Goal: Task Accomplishment & Management: Manage account settings

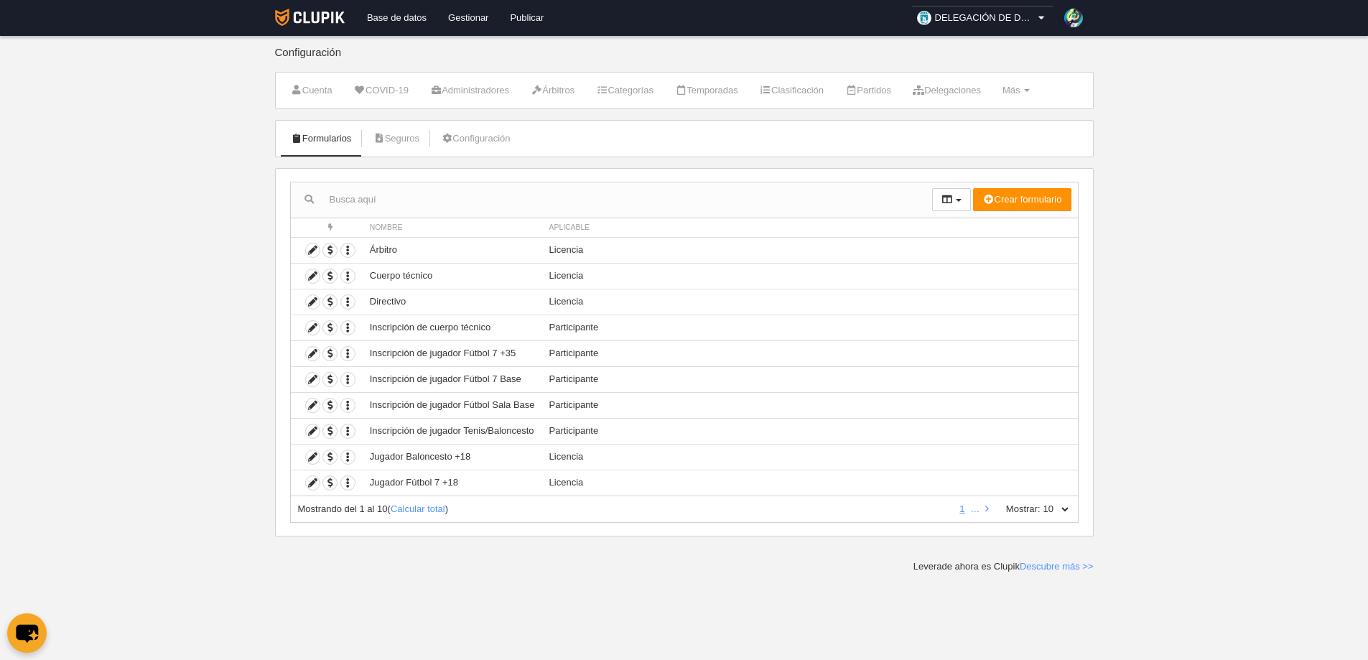
drag, startPoint x: 610, startPoint y: 6, endPoint x: 1210, endPoint y: 237, distance: 642.9
click at [1210, 237] on body "Base de datos Gestionar Publicar DELEGACIÓN DE DEPORTES AYUNTAMIENTO DE [GEOGRA…" at bounding box center [684, 330] width 1368 height 660
click at [311, 482] on icon at bounding box center [313, 483] width 14 height 14
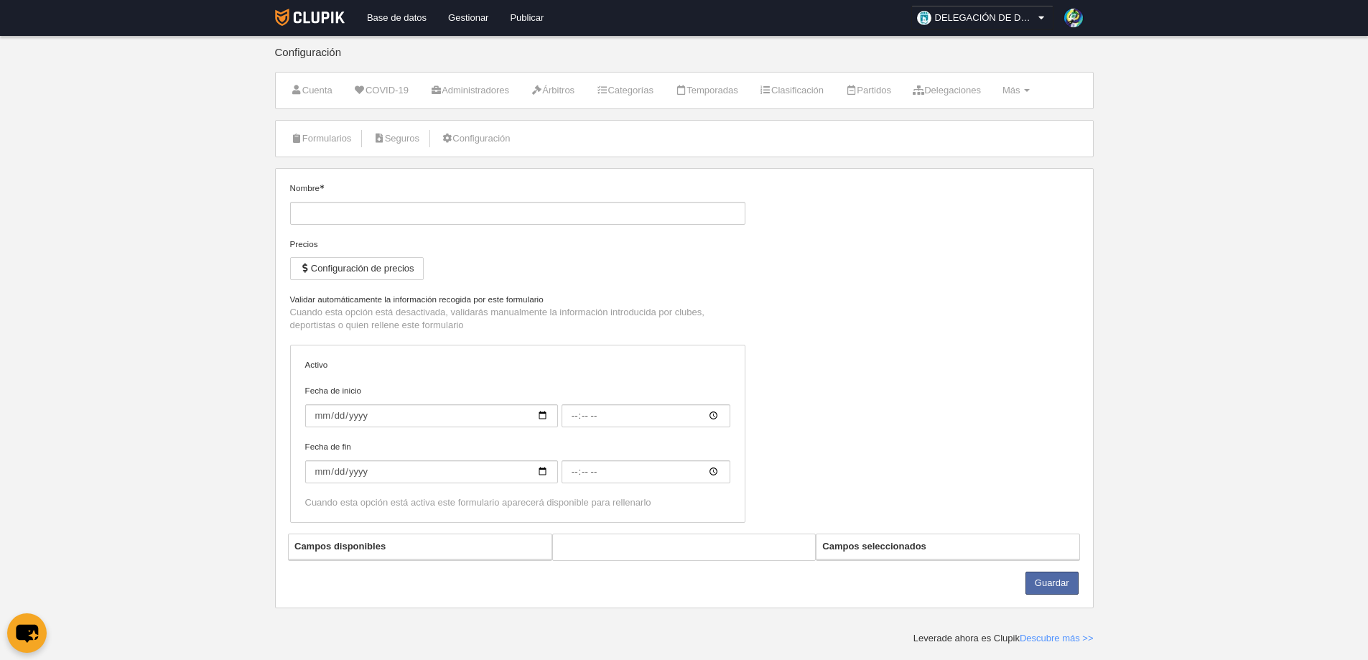
type input "Jugador Fútbol 7 +18"
checkbox input "true"
type input "[DATE]"
type input "00:05"
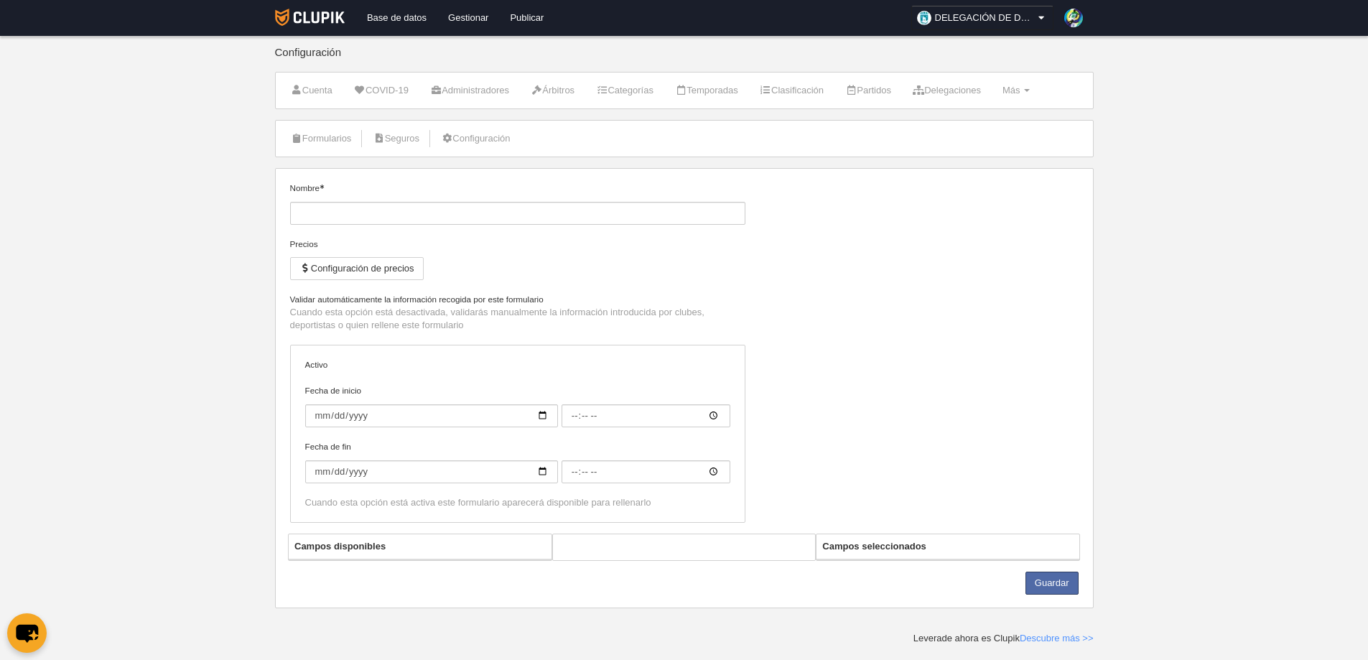
type input "[DATE]"
type input "00:05"
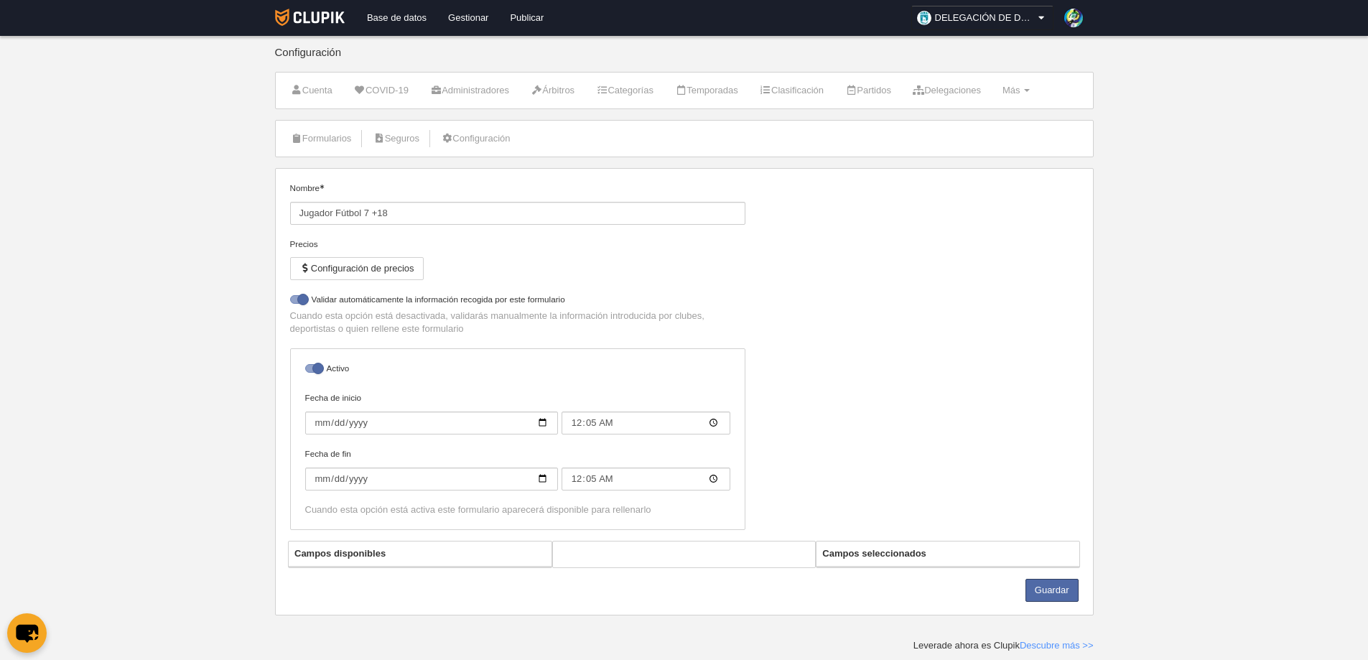
select select "selected"
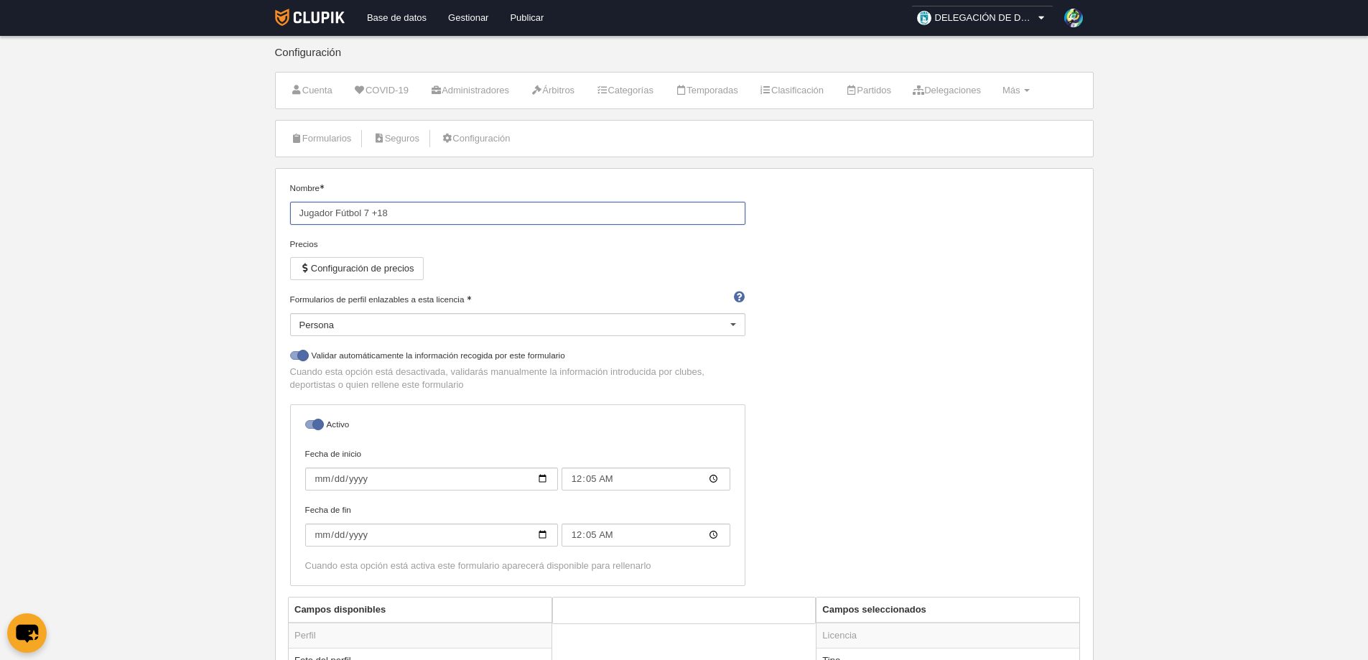
click at [681, 218] on input "Jugador Fútbol 7 +18" at bounding box center [517, 213] width 455 height 23
type input "J"
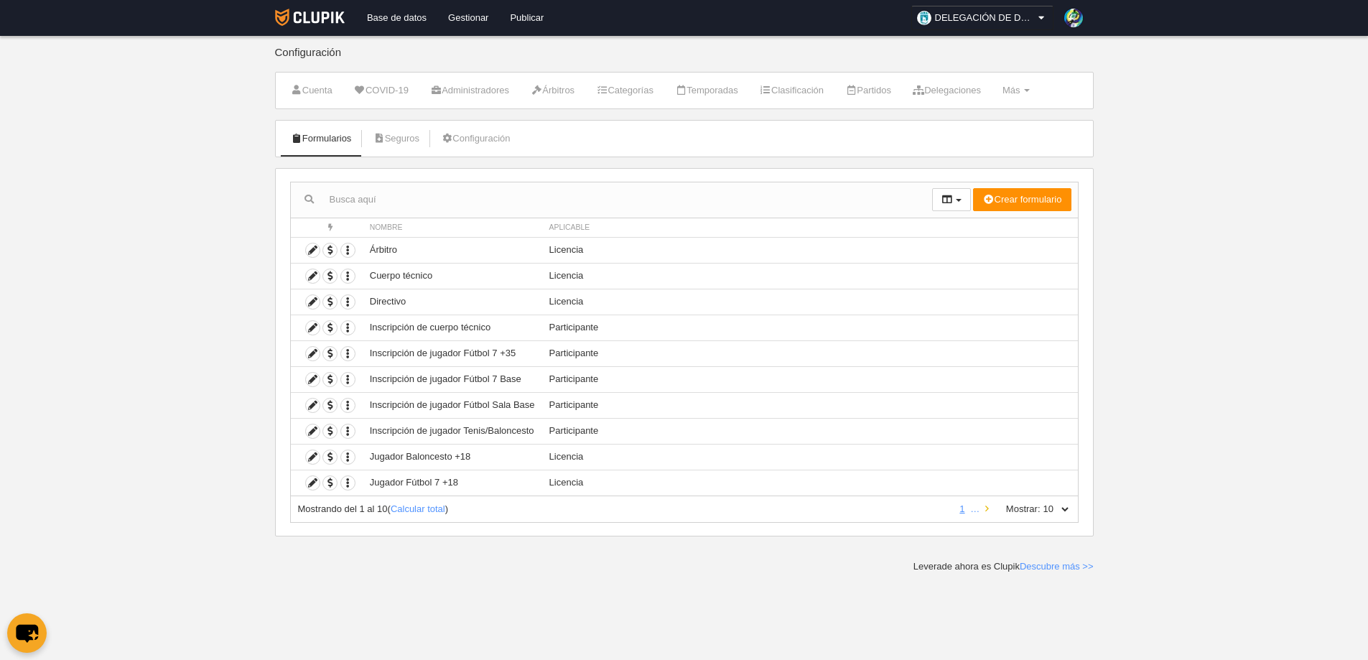
click at [987, 509] on icon at bounding box center [987, 508] width 4 height 9
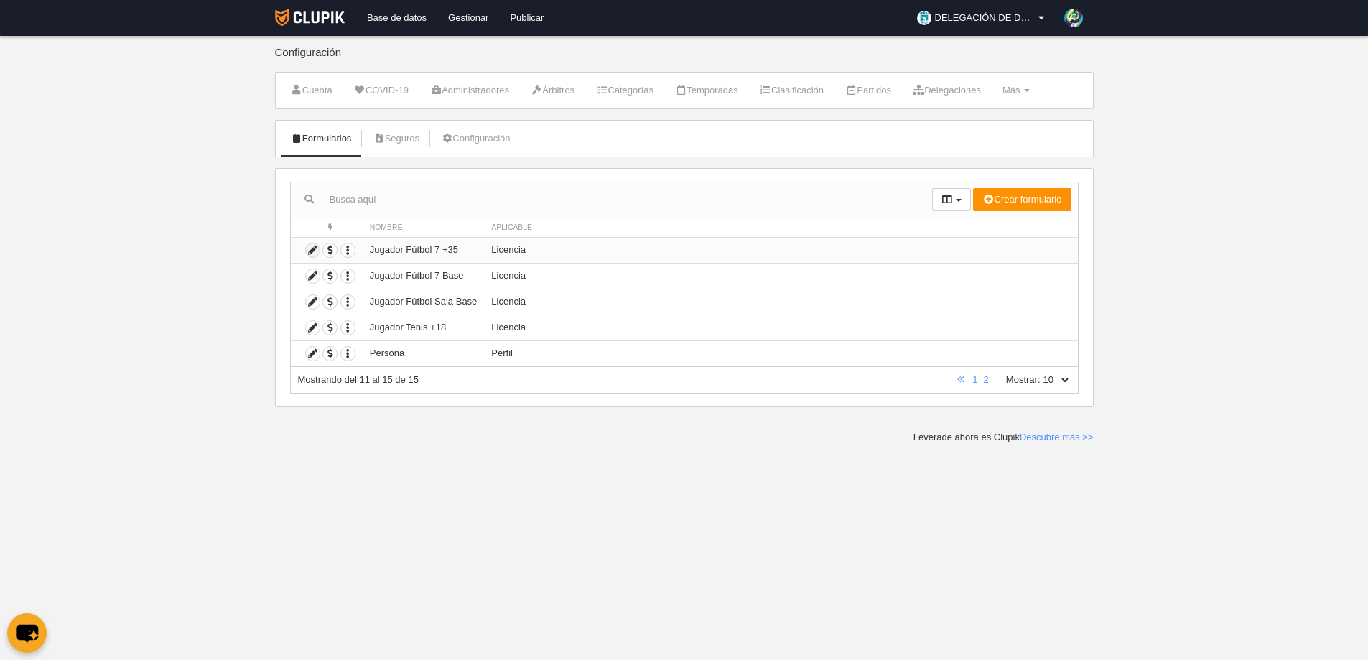
click at [309, 249] on icon at bounding box center [313, 250] width 14 height 14
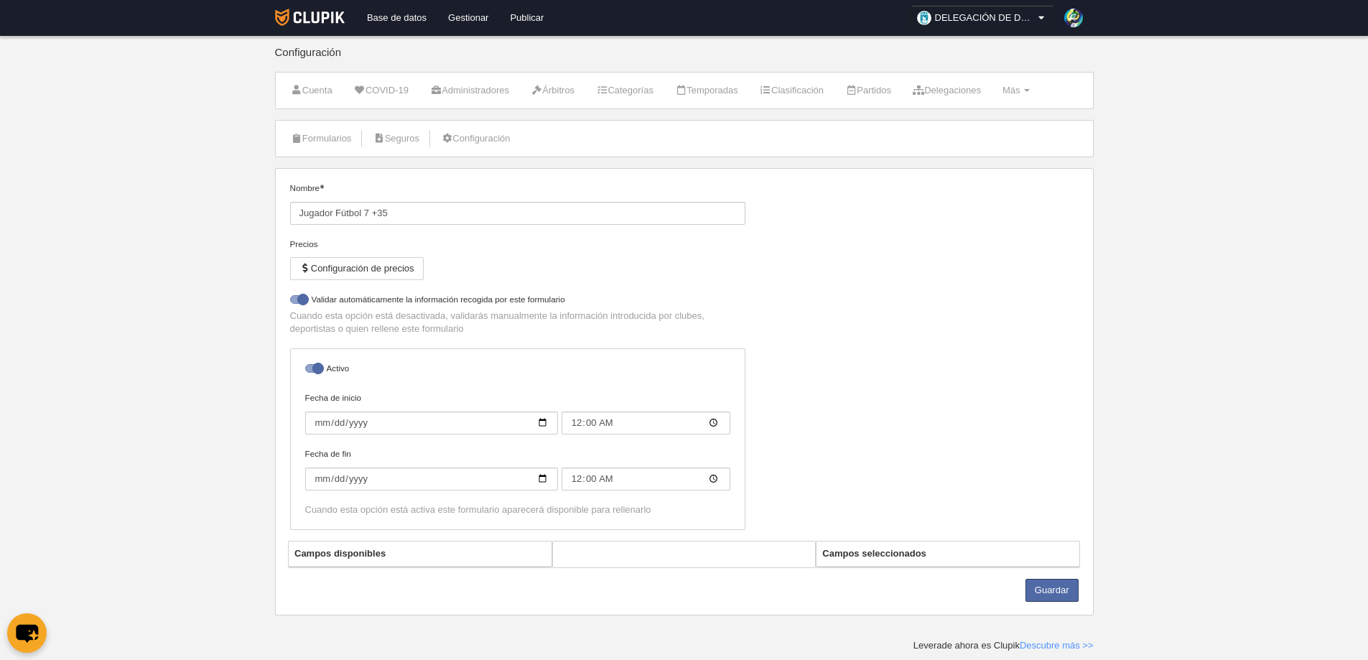
select select "selected"
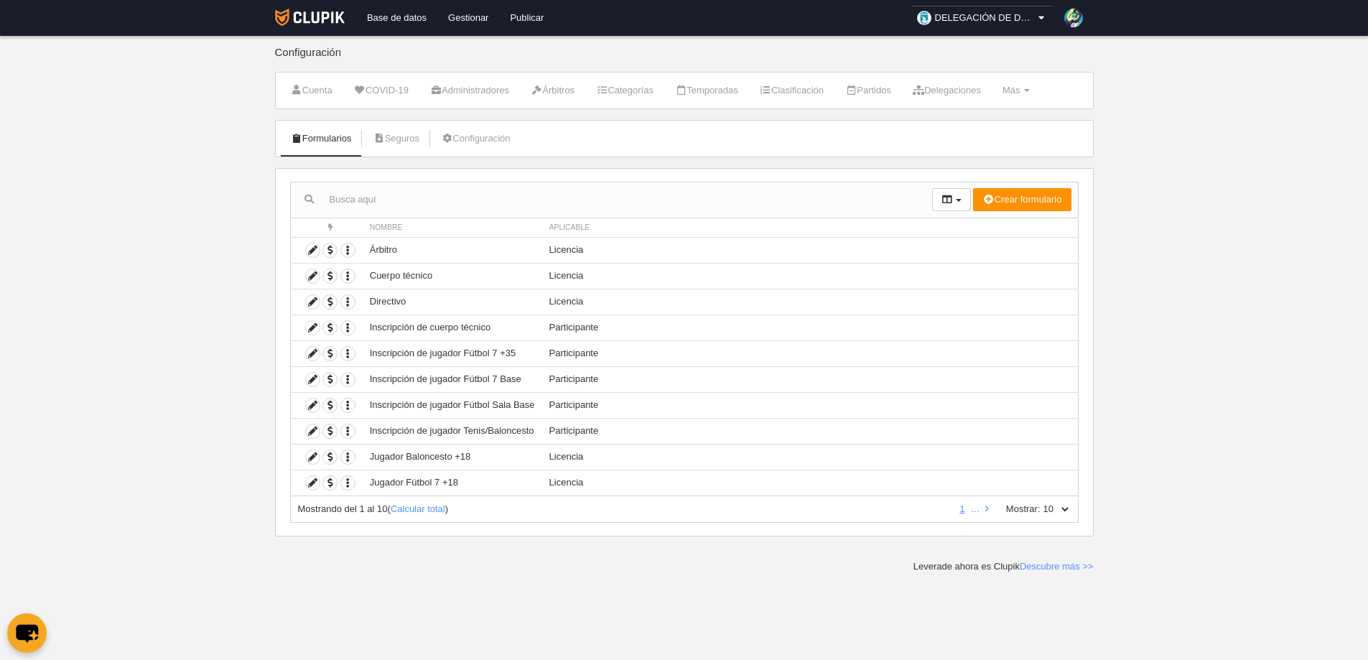
click at [1065, 509] on select "10 25 50 100 500" at bounding box center [1055, 509] width 30 height 13
select select "25"
click at [1040, 503] on select "10 25 50 100 500" at bounding box center [1055, 509] width 30 height 13
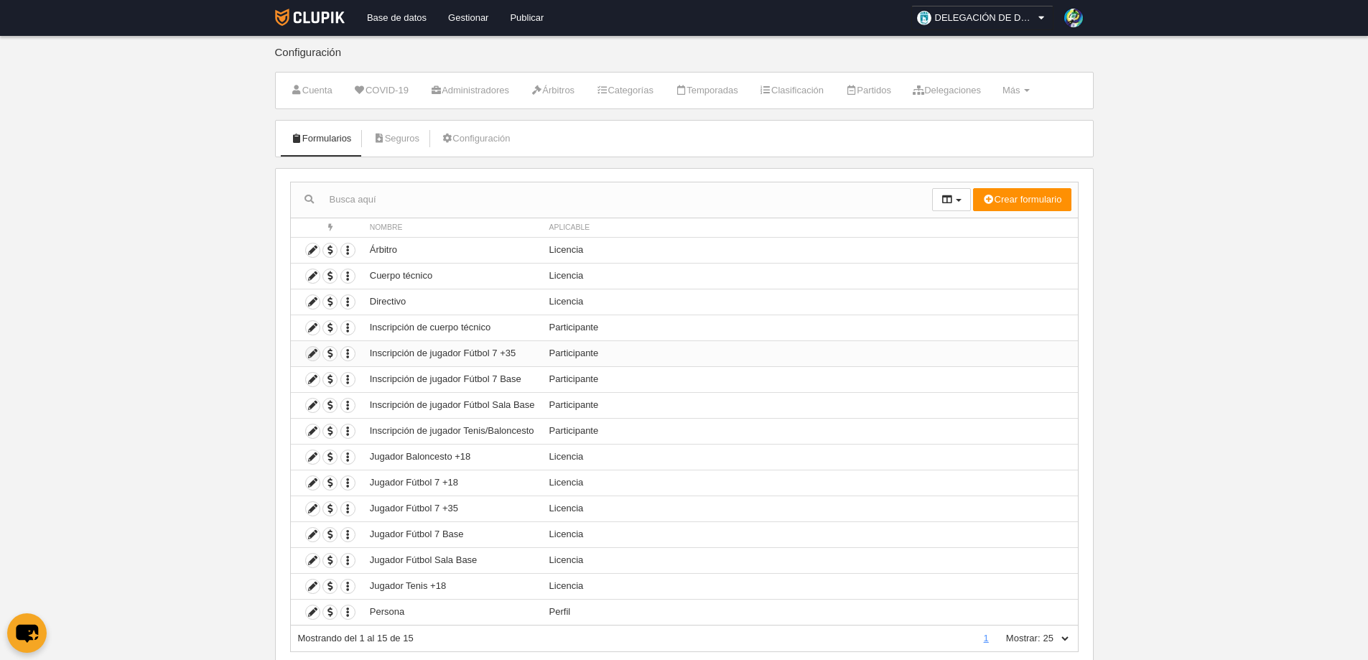
click at [309, 352] on icon at bounding box center [313, 354] width 14 height 14
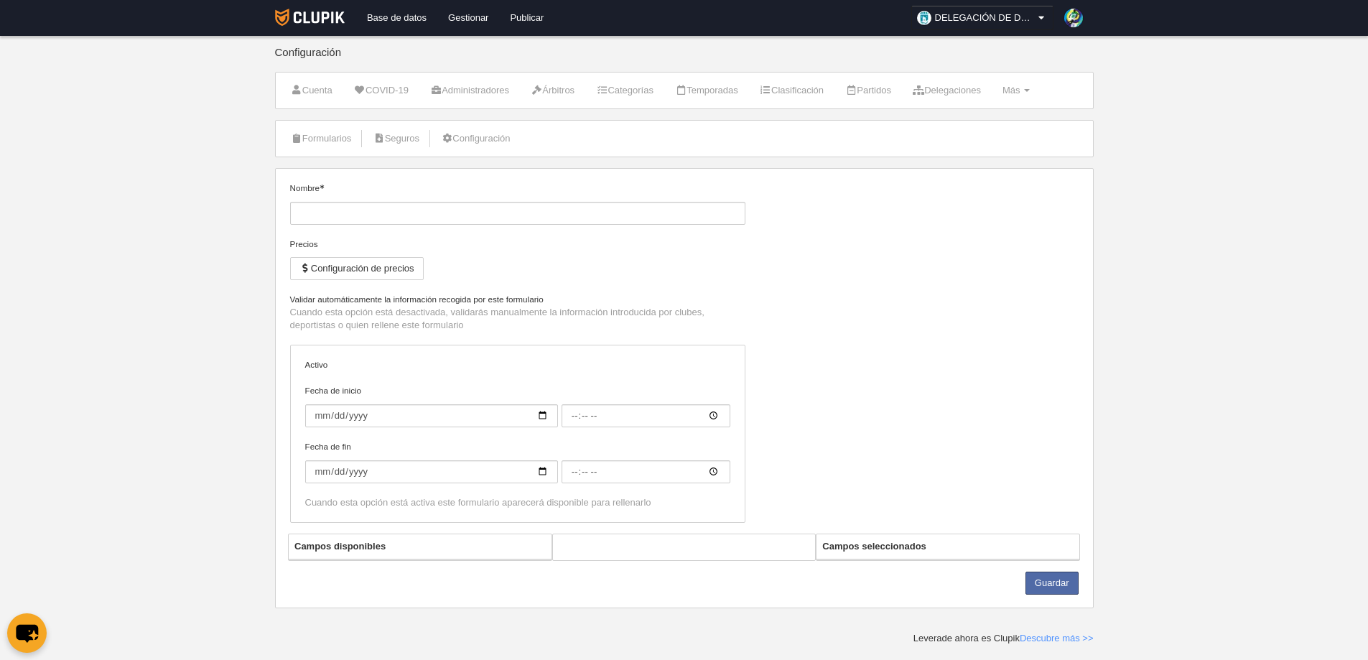
type input "Inscripción de jugador Fútbol 7 +35"
checkbox input "true"
type input "[DATE]"
type input "06:00"
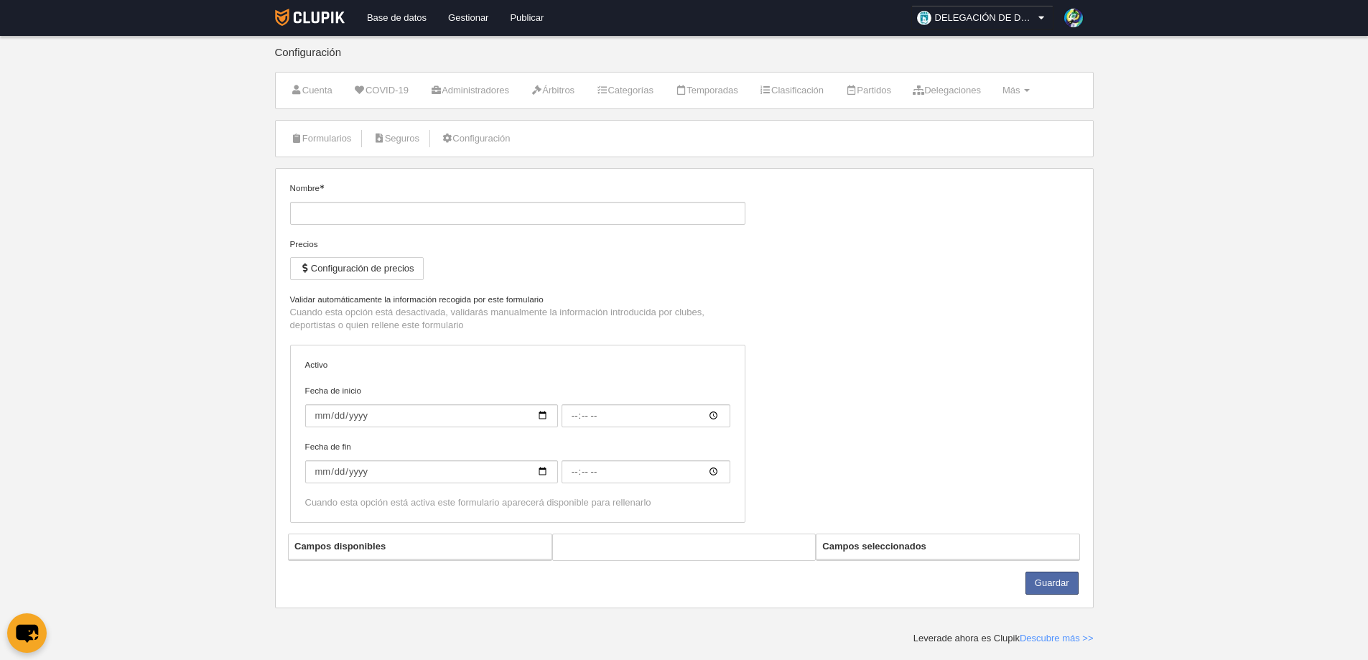
type input "[DATE]"
type input "06:00"
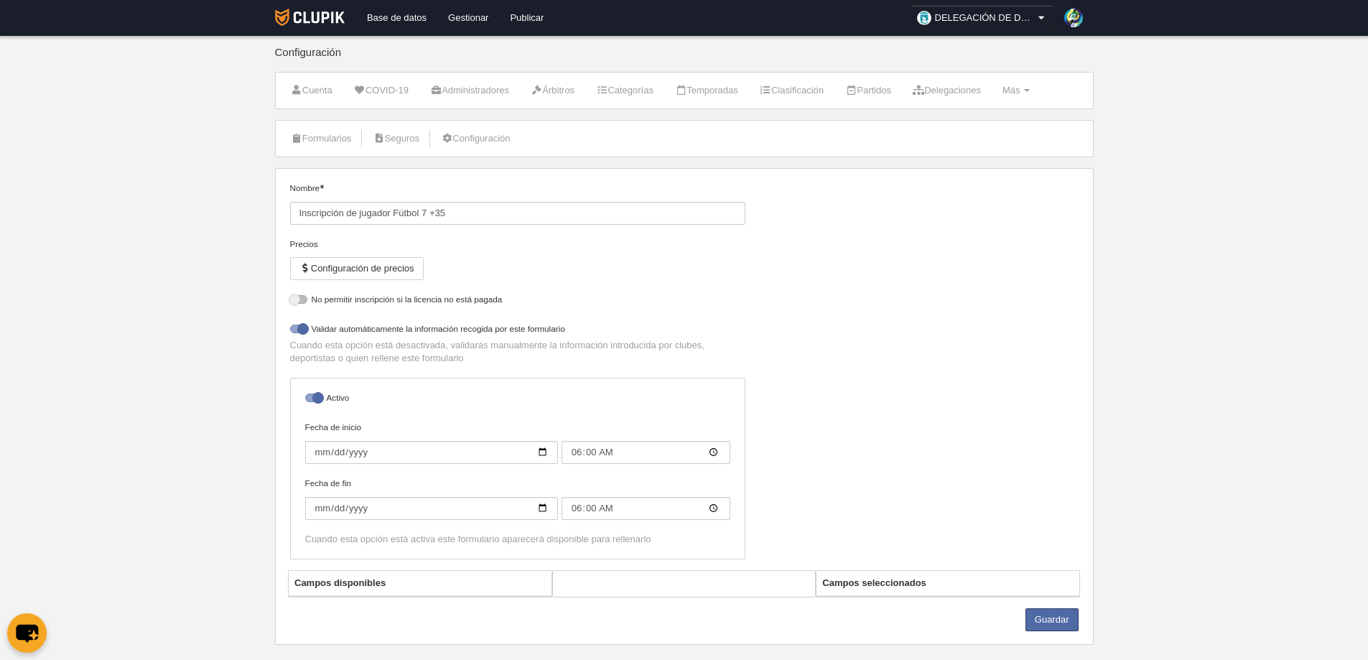
select select "selected"
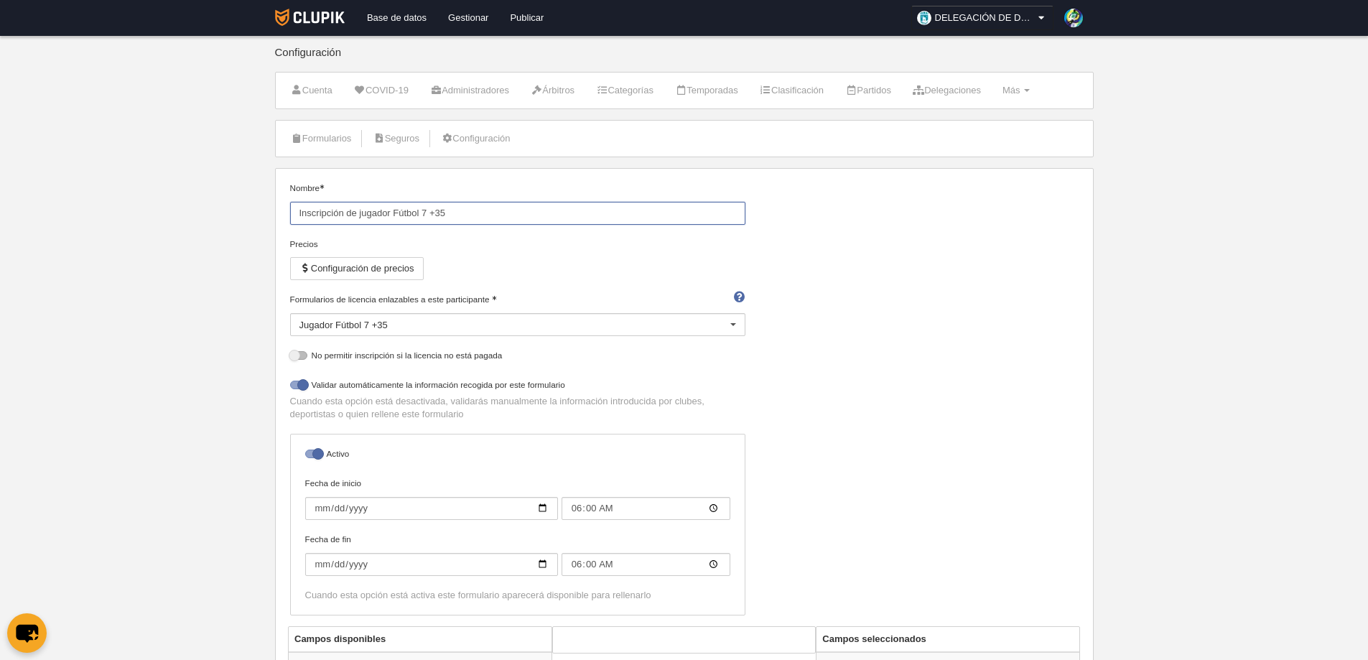
click at [473, 213] on input "Inscripción de jugador Fútbol 7 +35" at bounding box center [517, 213] width 455 height 23
click at [1006, 292] on div "Nombre Inscripción de jugador Fútbol 7 +35 Precios Configuración de precios For…" at bounding box center [683, 404] width 799 height 444
click at [481, 19] on link "Gestionar" at bounding box center [468, 18] width 62 height 36
